Goal: Task Accomplishment & Management: Manage account settings

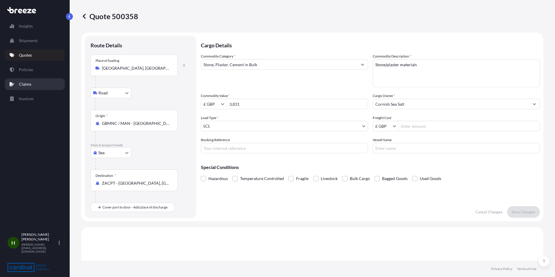
select select "Road"
select select "Sea"
select select "1"
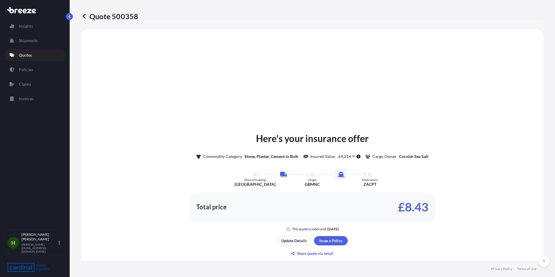
click at [44, 53] on link "Quotes" at bounding box center [35, 55] width 60 height 12
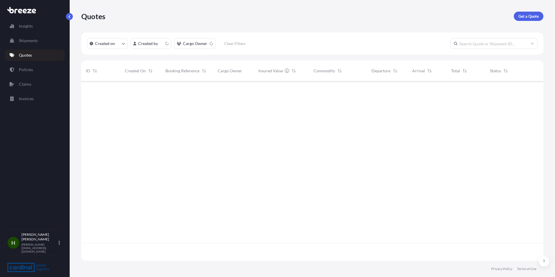
scroll to position [178, 458]
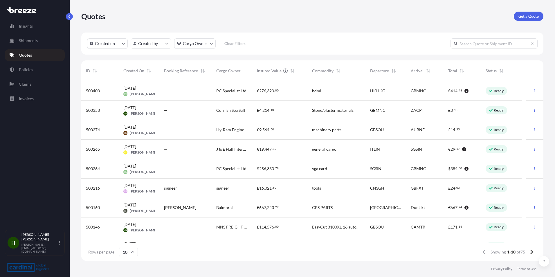
click at [306, 230] on div "£ 114 , 576 . 00" at bounding box center [279, 226] width 55 height 19
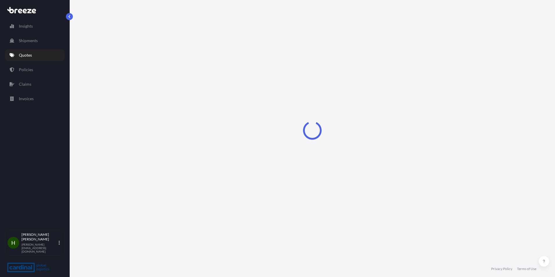
select select "Road"
select select "Sea"
select select "Road"
select select "2"
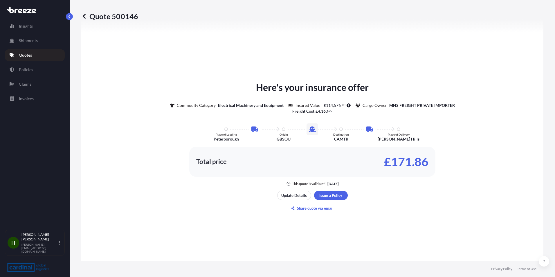
scroll to position [290, 0]
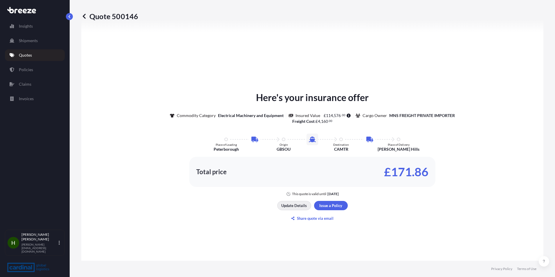
click at [297, 205] on p "Update Details" at bounding box center [294, 206] width 26 height 6
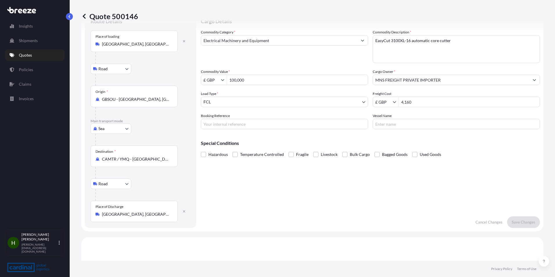
scroll to position [9, 0]
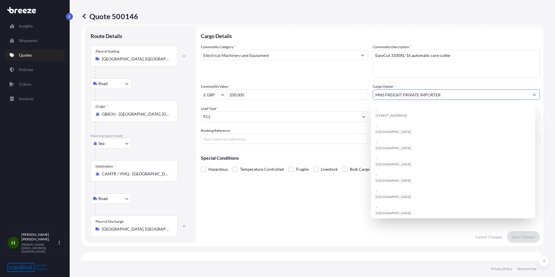
drag, startPoint x: 459, startPoint y: 94, endPoint x: 312, endPoint y: 96, distance: 146.9
click at [316, 95] on div "Commodity Category * Electrical Machinery and Equipment Commodity Description *…" at bounding box center [370, 94] width 339 height 100
click at [448, 98] on input "MNS FREIGHT PRIVATE IMPORTER" at bounding box center [451, 94] width 156 height 10
drag, startPoint x: 453, startPoint y: 97, endPoint x: 294, endPoint y: 90, distance: 159.5
click at [294, 90] on div "Commodity Category * Electrical Machinery and Equipment Commodity Description *…" at bounding box center [370, 94] width 339 height 100
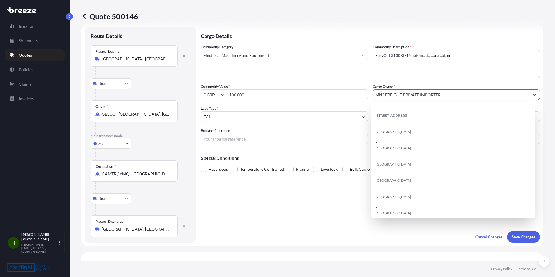
paste input "Berkeley Machinery"
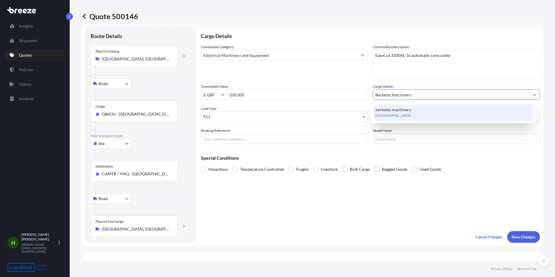
click at [455, 115] on div "berkeley machinery [GEOGRAPHIC_DATA]" at bounding box center [453, 112] width 160 height 16
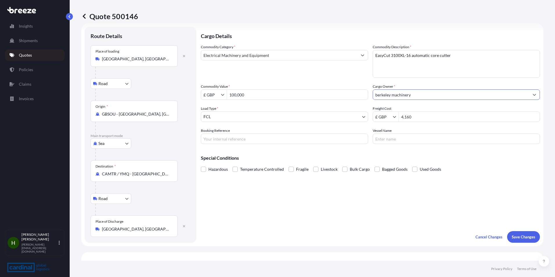
type input "berkeley machinery"
drag, startPoint x: 251, startPoint y: 94, endPoint x: 224, endPoint y: 93, distance: 26.7
click at [224, 93] on div "£ GBP 100,000" at bounding box center [284, 94] width 167 height 10
type input "99,840"
click at [519, 238] on p "Save Changes" at bounding box center [524, 237] width 24 height 6
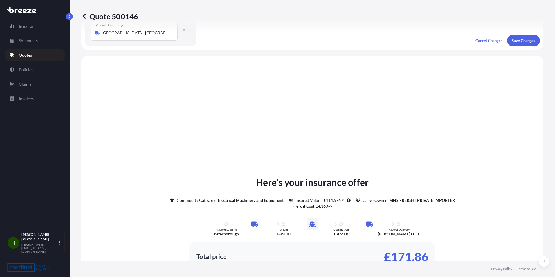
scroll to position [232, 0]
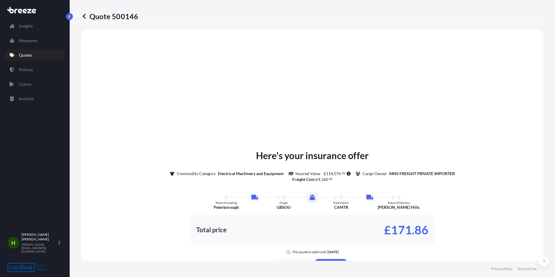
select select "Road"
select select "Sea"
select select "Road"
select select "2"
type input "£ GBP"
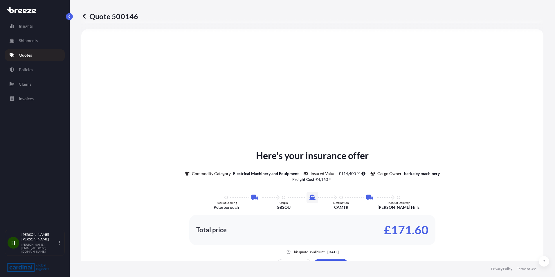
type input "£ GBP"
